Goal: Task Accomplishment & Management: Manage account settings

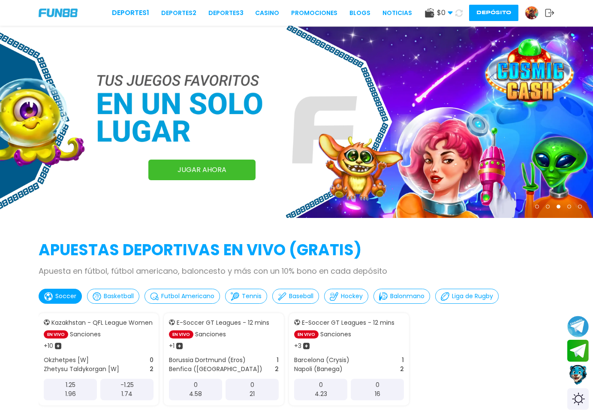
click at [481, 10] on button "Depósito" at bounding box center [493, 13] width 49 height 16
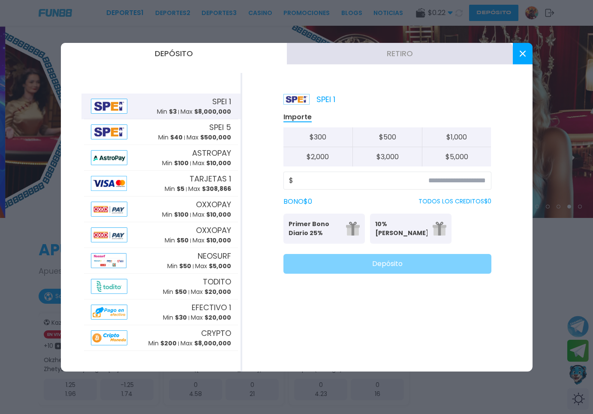
click at [514, 50] on button at bounding box center [523, 53] width 20 height 21
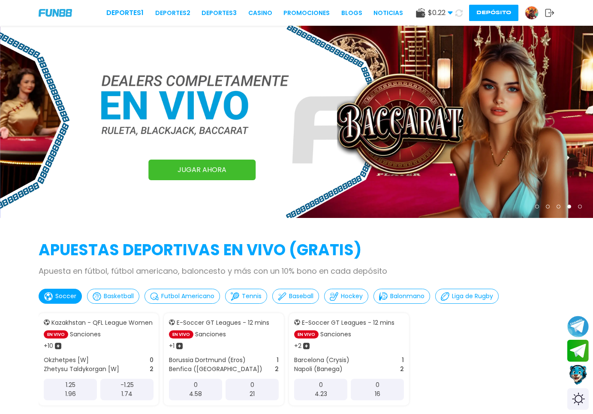
click at [529, 11] on img at bounding box center [531, 12] width 13 height 13
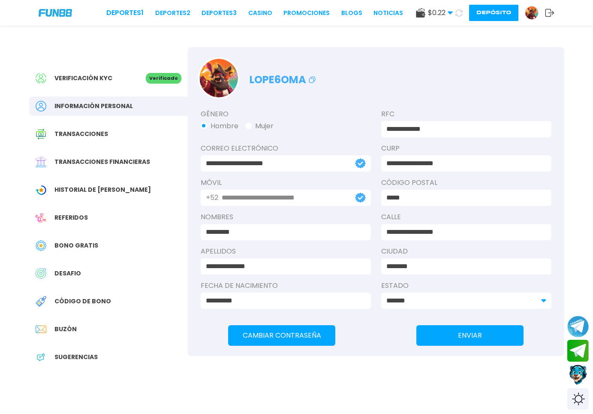
click at [124, 280] on div "DESAFIO" at bounding box center [108, 273] width 159 height 19
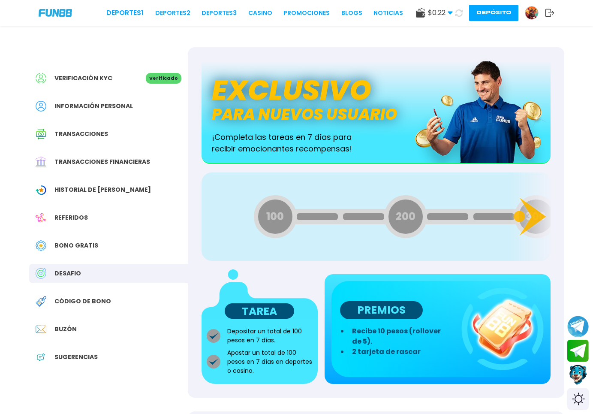
click at [118, 252] on div "Bono Gratis" at bounding box center [108, 245] width 159 height 19
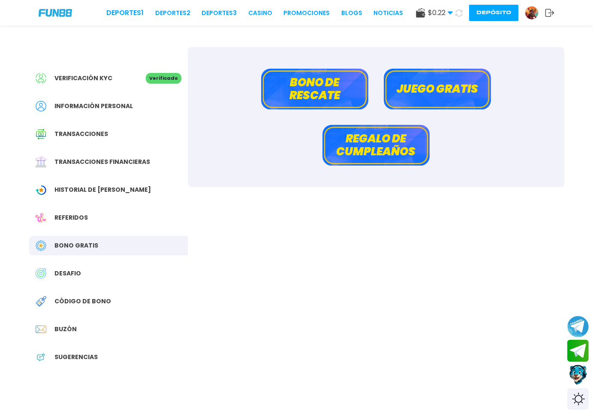
click at [112, 267] on div "DESAFIO" at bounding box center [108, 273] width 159 height 19
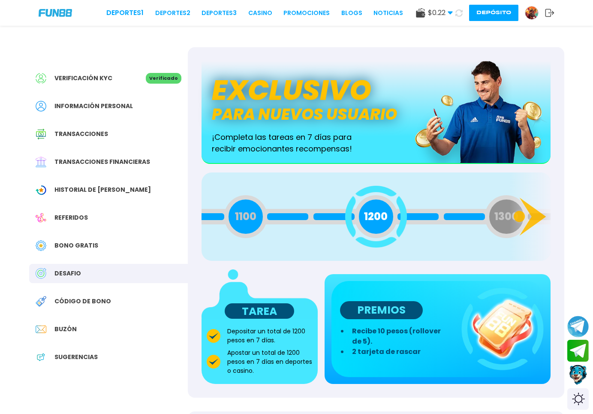
click at [127, 244] on div "Bono Gratis" at bounding box center [108, 245] width 159 height 19
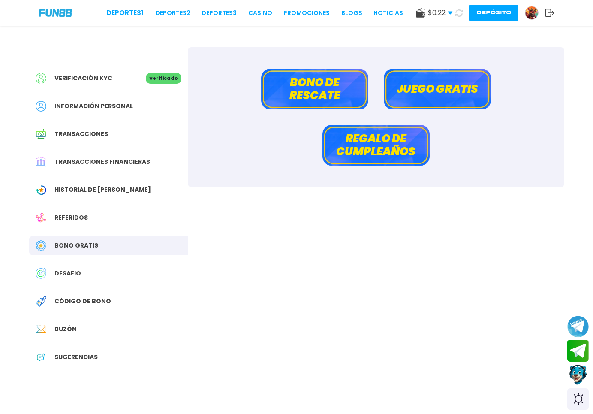
drag, startPoint x: 346, startPoint y: 93, endPoint x: 400, endPoint y: 92, distance: 54.9
click at [400, 92] on div "[PERSON_NAME] de rescate Juego gratis Regalo de cumpleaños" at bounding box center [376, 117] width 376 height 140
click at [400, 92] on button "Juego gratis" at bounding box center [437, 89] width 107 height 41
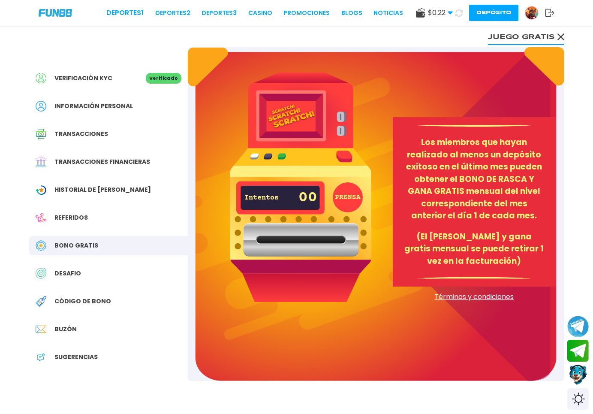
click at [341, 207] on button "PRENSA" at bounding box center [348, 197] width 30 height 30
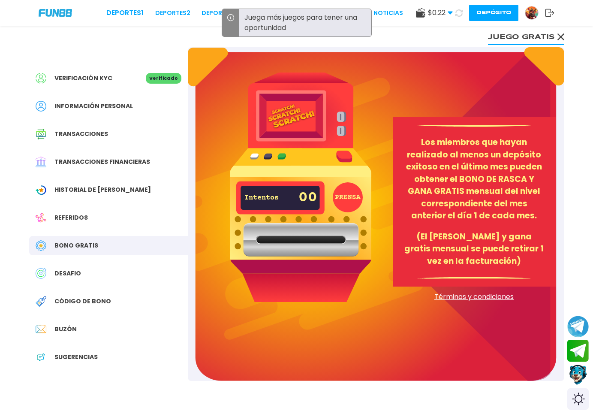
click at [342, 188] on button "PRENSA" at bounding box center [348, 197] width 30 height 30
click at [284, 134] on img at bounding box center [300, 186] width 141 height 229
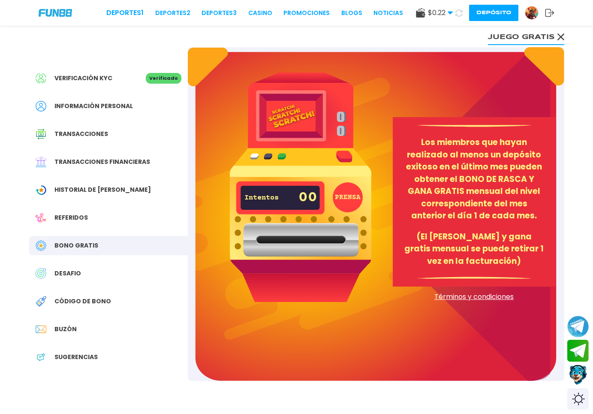
click at [456, 252] on p "(El [PERSON_NAME] y gana gratis mensual se puede retirar 1 vez en la facturació…" at bounding box center [474, 249] width 142 height 37
click at [103, 301] on span "Código de bono" at bounding box center [82, 301] width 57 height 9
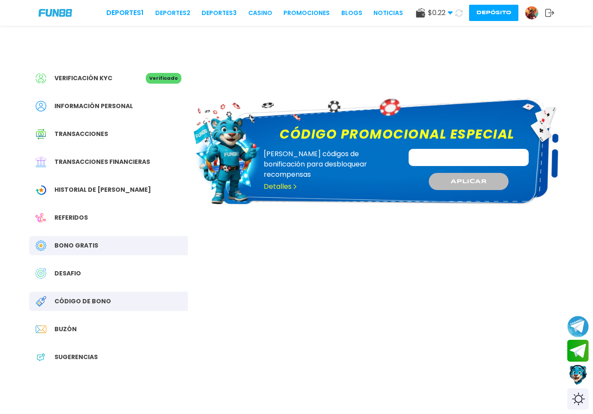
click at [78, 319] on div "Verificación KYC Verificado Información personal Transacciones Transacciones fi…" at bounding box center [108, 221] width 159 height 349
click at [73, 321] on div "Buzón" at bounding box center [108, 328] width 159 height 19
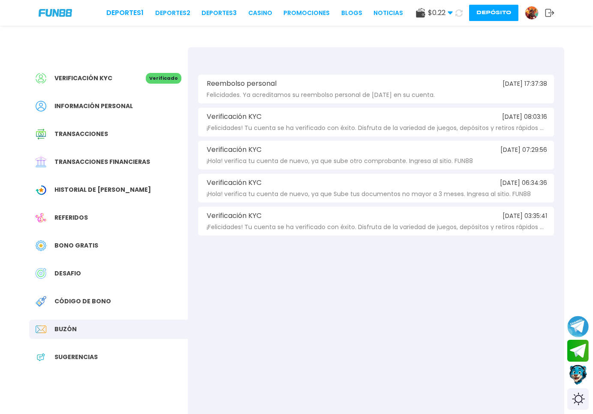
click at [72, 223] on div "Referidos" at bounding box center [108, 217] width 159 height 19
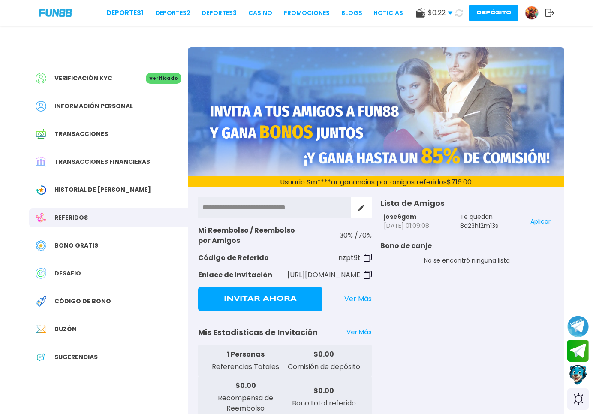
click at [534, 220] on button "Aplicar" at bounding box center [540, 221] width 20 height 17
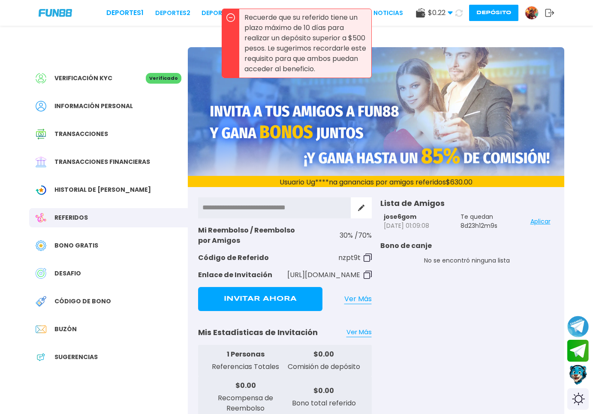
click at [131, 102] on div "Información personal" at bounding box center [108, 105] width 159 height 19
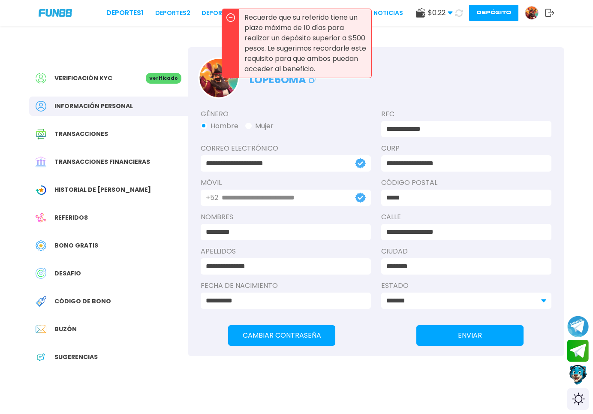
click at [115, 85] on div "Verificación KYC Verificado" at bounding box center [108, 78] width 159 height 19
click at [115, 80] on div "Verificación KYC" at bounding box center [91, 78] width 110 height 11
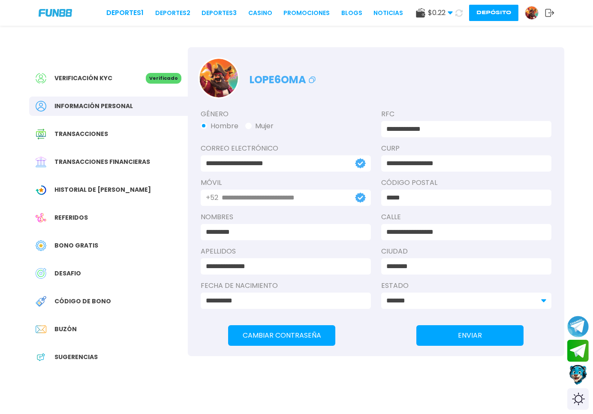
click at [124, 68] on div "Verificación KYC Verificado Información personal Transacciones Transacciones fi…" at bounding box center [108, 221] width 159 height 349
click at [123, 84] on div "Verificación KYC Verificado" at bounding box center [108, 78] width 159 height 19
click at [124, 136] on div "Transacciones" at bounding box center [108, 133] width 159 height 19
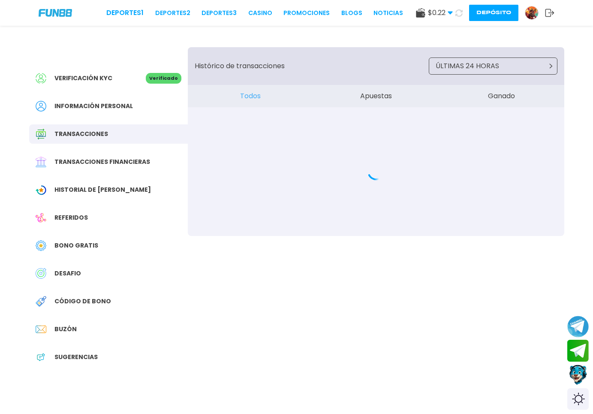
click at [120, 157] on div "Transacciones financieras" at bounding box center [108, 161] width 159 height 19
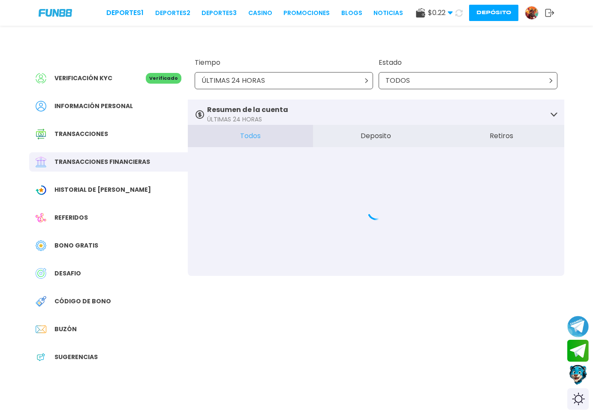
click at [118, 128] on div "Transacciones" at bounding box center [108, 133] width 159 height 19
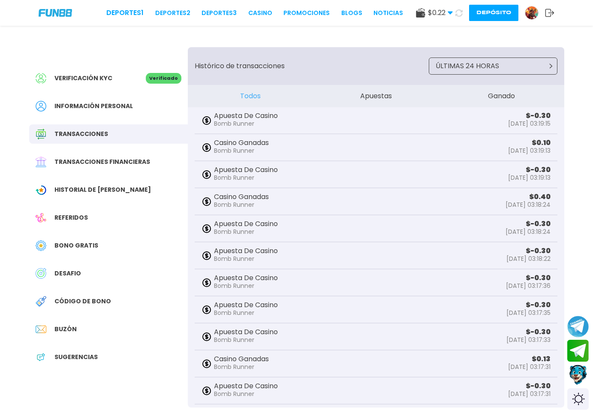
click at [142, 105] on div "Información personal" at bounding box center [108, 105] width 159 height 19
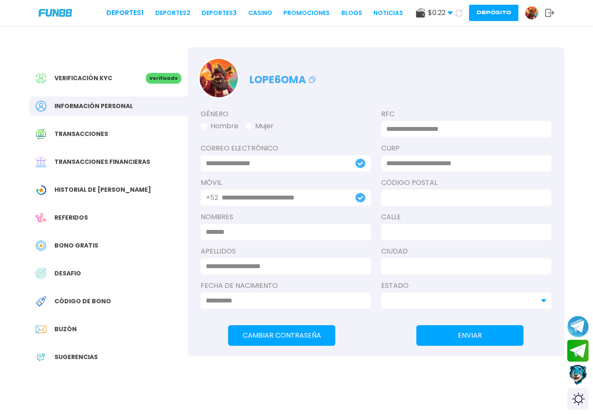
type input "**********"
type input "*********"
type input "**********"
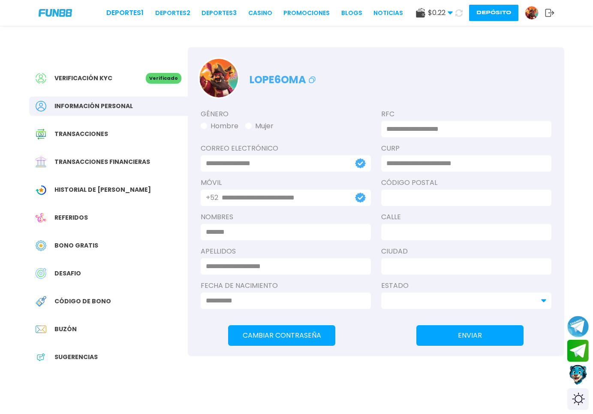
type input "**********"
type input "*****"
type input "**********"
type input "********"
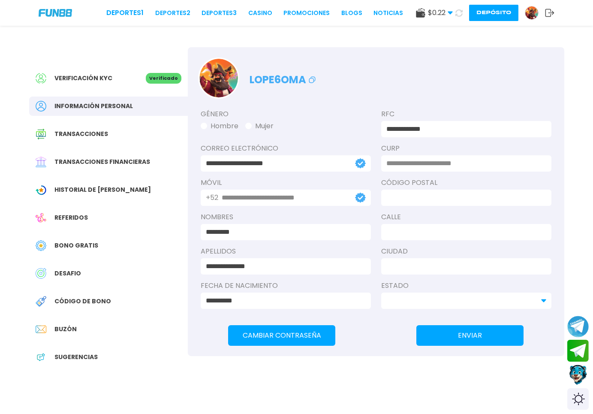
type input "*******"
click at [525, 12] on link at bounding box center [535, 13] width 20 height 14
click at [341, 12] on link "BLOGS" at bounding box center [351, 13] width 21 height 9
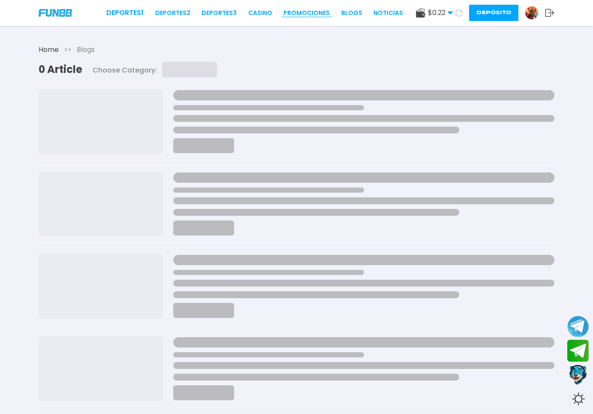
click at [293, 9] on link "Promociones" at bounding box center [306, 13] width 46 height 9
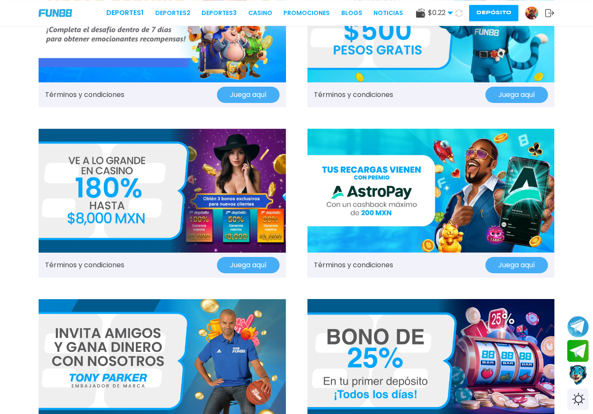
scroll to position [131, 0]
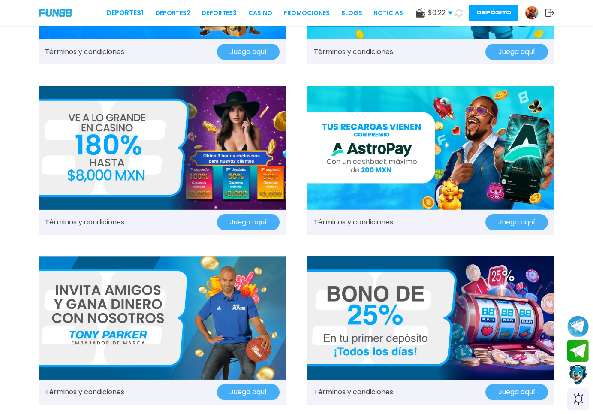
click at [181, 163] on img at bounding box center [162, 147] width 247 height 123
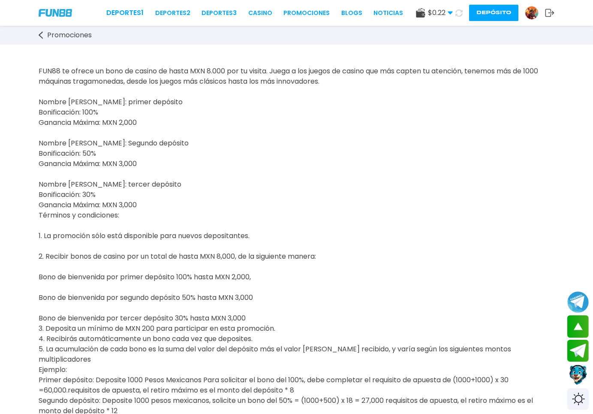
click at [536, 16] on img at bounding box center [531, 12] width 13 height 13
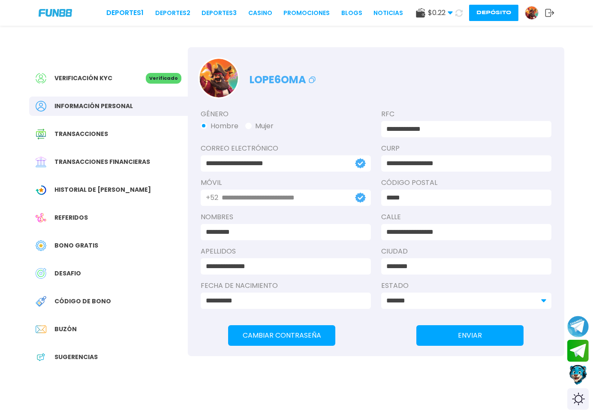
click at [131, 165] on span "Transacciones financieras" at bounding box center [102, 161] width 96 height 9
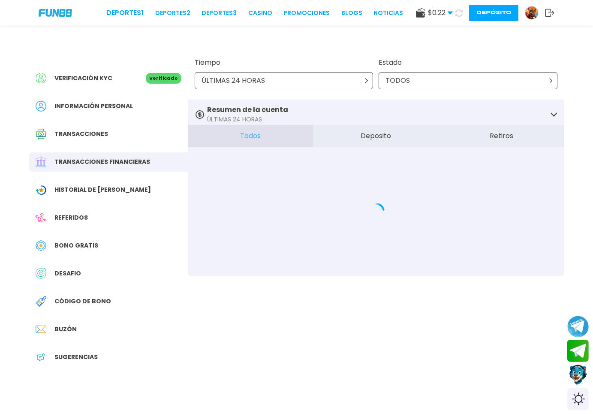
click at [314, 73] on div "ÚLTIMAS 24 HORAS" at bounding box center [284, 80] width 179 height 17
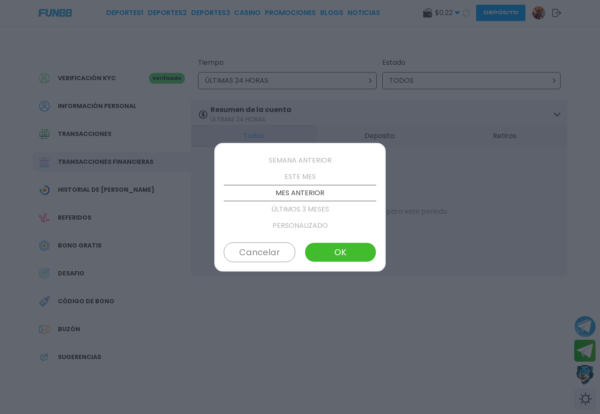
click at [307, 181] on p "ESTE MES" at bounding box center [300, 176] width 153 height 16
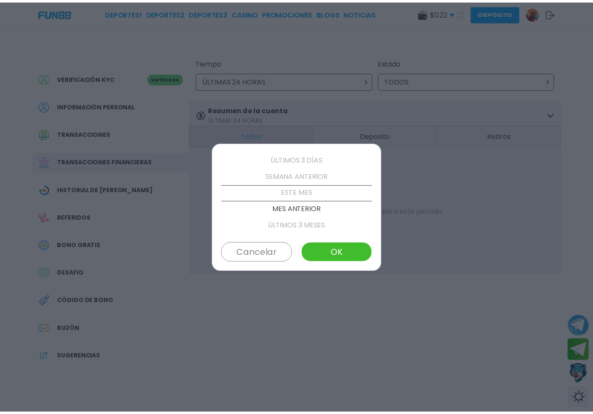
scroll to position [49, 0]
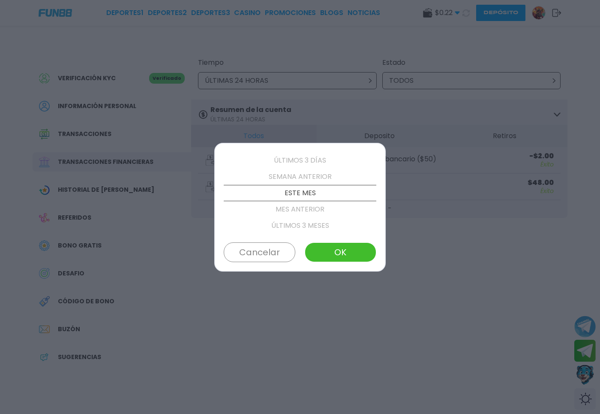
click at [334, 244] on button "OK" at bounding box center [341, 252] width 72 height 20
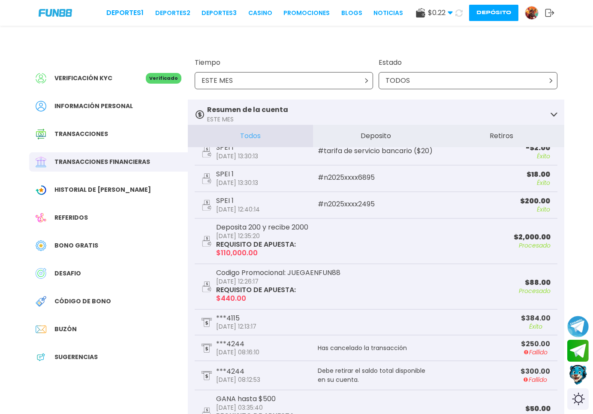
scroll to position [324, 0]
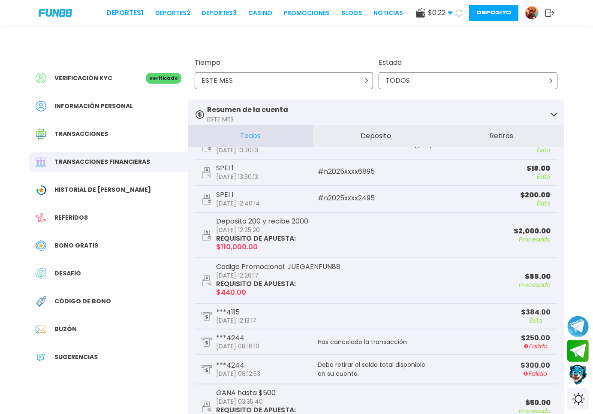
click at [316, 263] on p "Codigo Promocional: JUEGAENFUN88" at bounding box center [278, 266] width 124 height 7
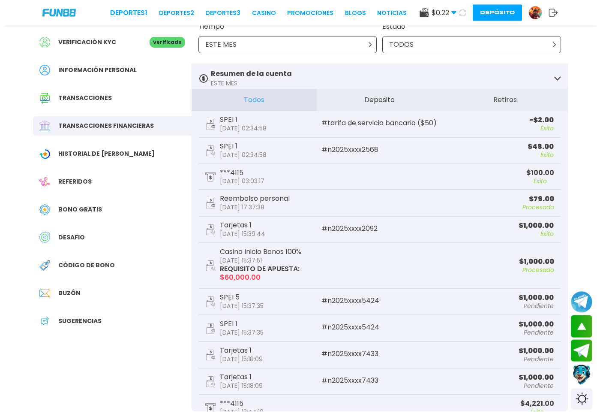
scroll to position [0, 0]
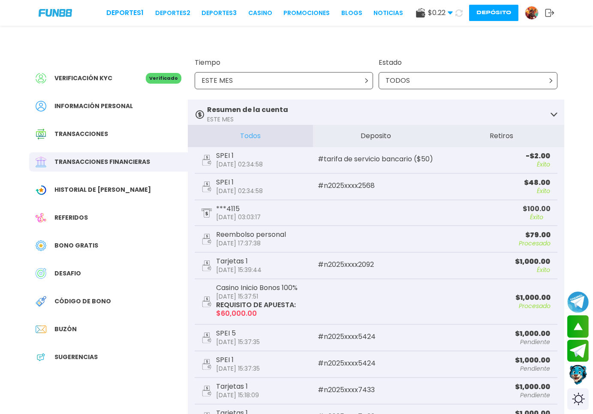
click at [113, 193] on span "Historial de [PERSON_NAME]" at bounding box center [102, 189] width 96 height 9
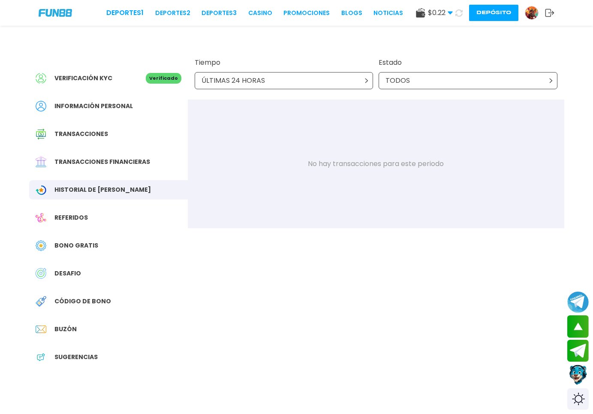
click at [330, 76] on div "ÚLTIMAS 24 HORAS" at bounding box center [284, 80] width 179 height 17
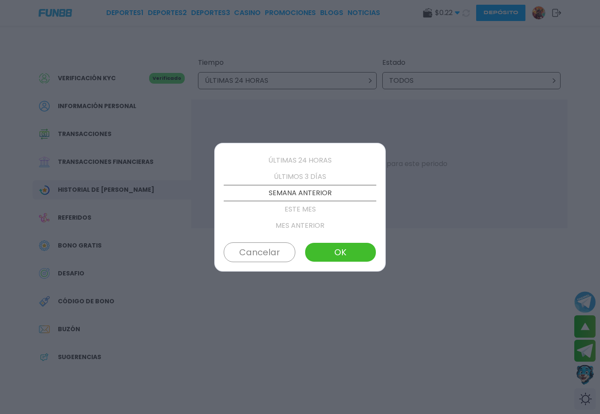
click at [295, 208] on p "ESTE MES" at bounding box center [300, 209] width 153 height 16
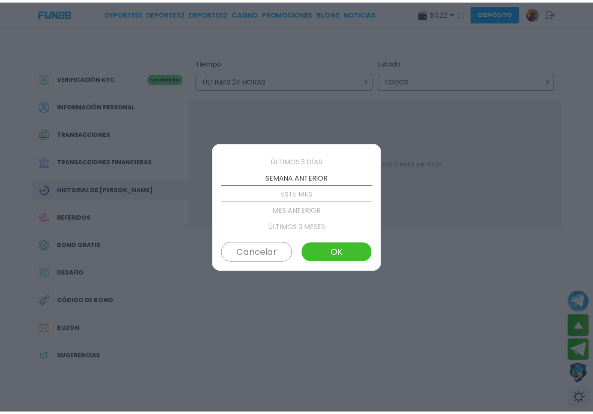
scroll to position [49, 0]
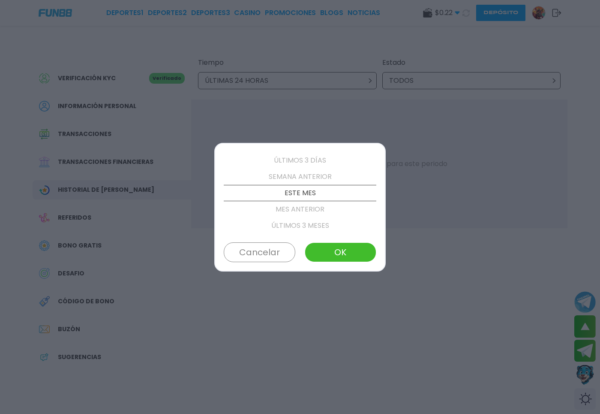
click at [340, 249] on button "OK" at bounding box center [341, 252] width 72 height 20
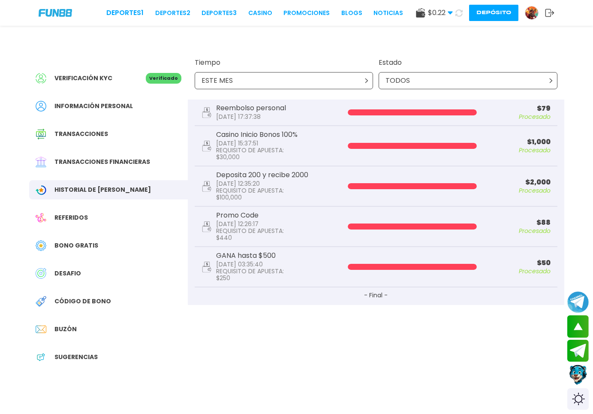
click at [272, 227] on p "REQUISITO DE APUESTA :" at bounding box center [250, 230] width 68 height 7
click at [298, 12] on link "Promociones" at bounding box center [306, 13] width 46 height 9
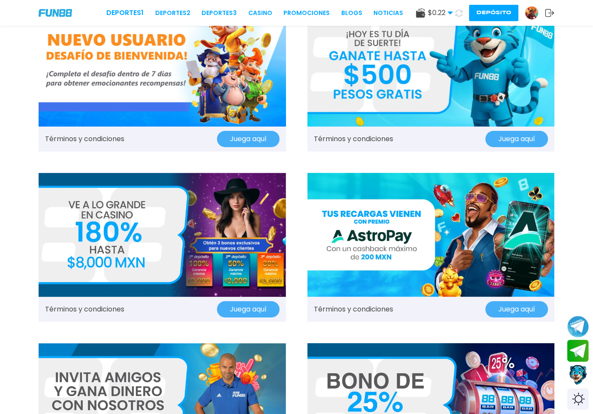
scroll to position [87, 0]
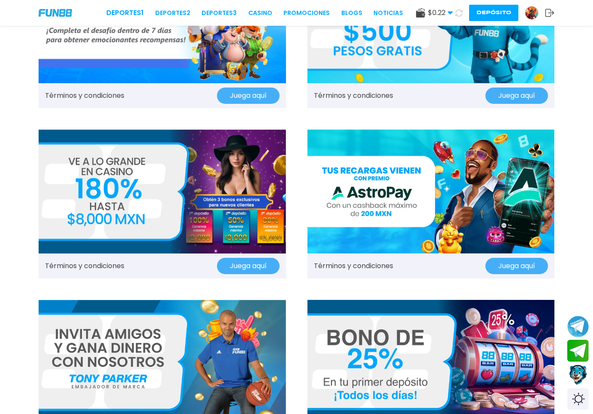
click at [216, 223] on img at bounding box center [162, 190] width 247 height 123
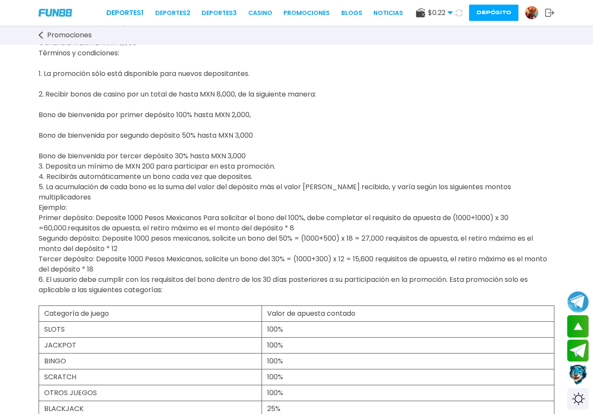
scroll to position [175, 0]
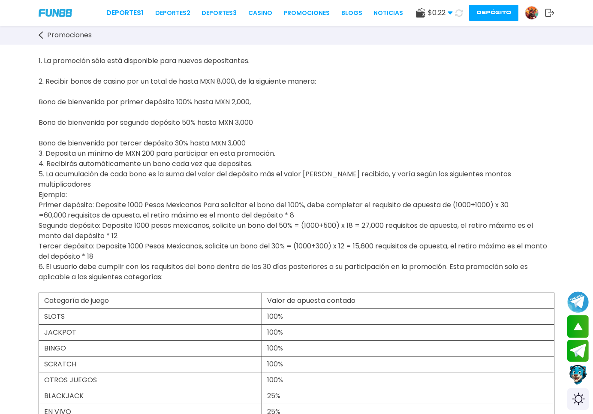
click at [180, 160] on span "FUN88 te ofrece un bono de casino de hasta MXN 8.000 por tu visita. Juega a los…" at bounding box center [293, 91] width 508 height 401
click at [525, 14] on div at bounding box center [532, 13] width 14 height 14
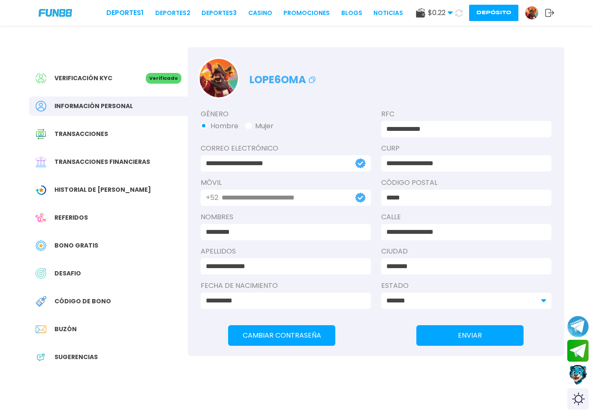
click at [156, 164] on div "Transacciones financieras" at bounding box center [108, 161] width 159 height 19
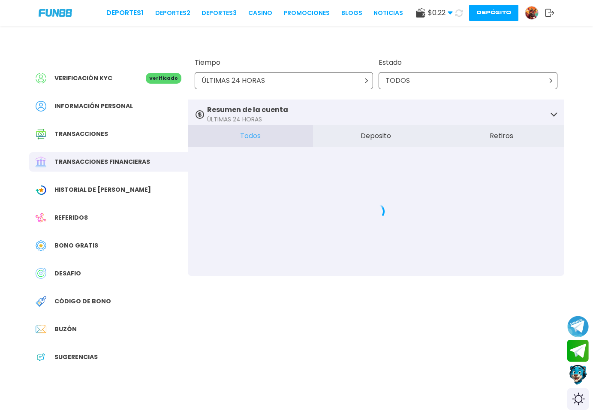
click at [337, 75] on div "ÚLTIMAS 24 HORAS" at bounding box center [284, 80] width 179 height 17
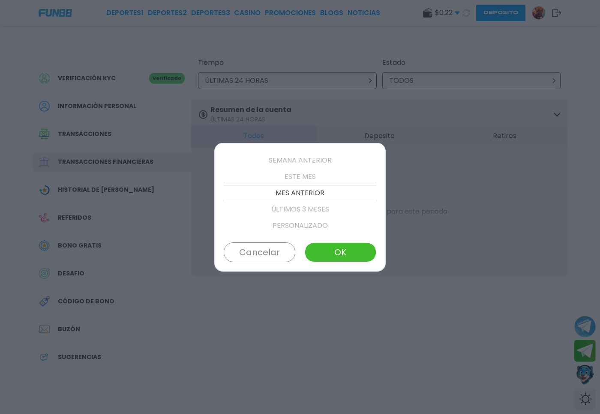
click at [318, 183] on p "ESTE MES" at bounding box center [300, 176] width 153 height 16
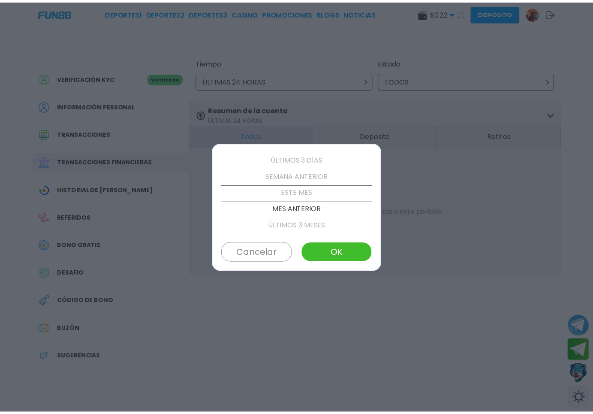
scroll to position [49, 0]
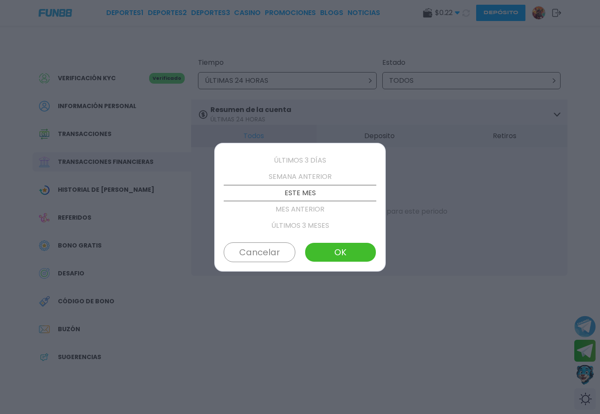
click at [330, 248] on button "OK" at bounding box center [341, 252] width 72 height 20
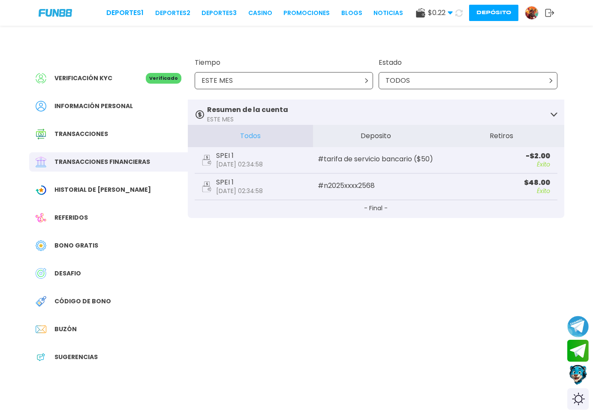
click at [411, 76] on div "TODOS" at bounding box center [468, 80] width 179 height 17
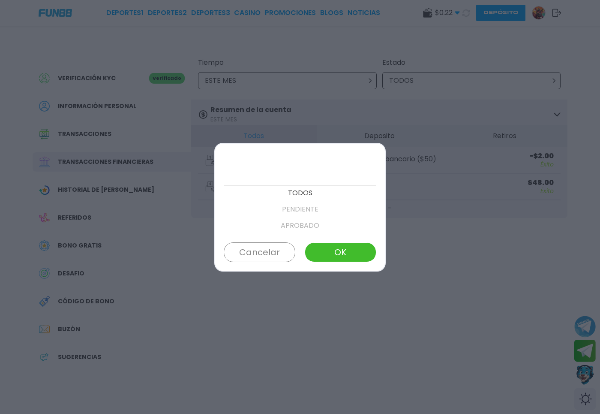
drag, startPoint x: 411, startPoint y: 76, endPoint x: 381, endPoint y: 145, distance: 74.9
click at [385, 134] on div at bounding box center [300, 207] width 600 height 414
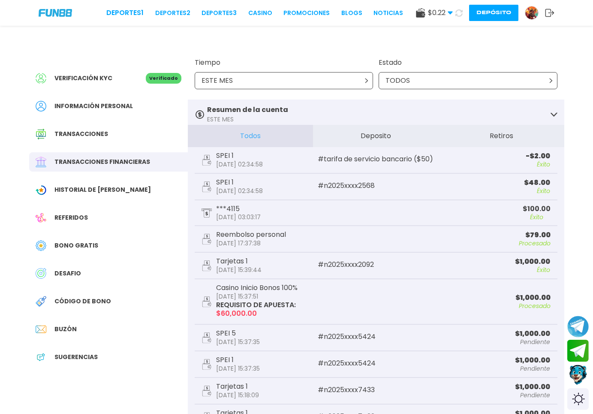
click at [388, 139] on button "Deposito" at bounding box center [376, 136] width 126 height 22
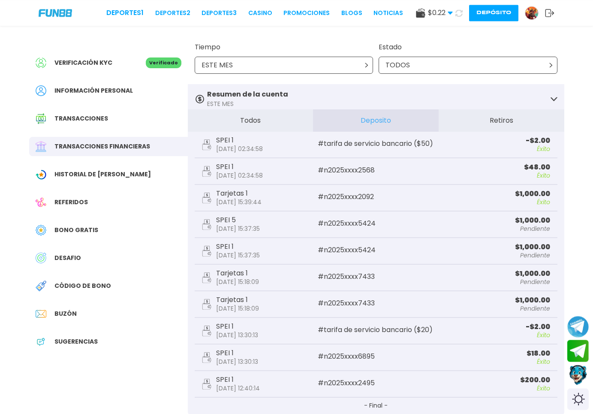
scroll to position [87, 0]
